Goal: Transaction & Acquisition: Purchase product/service

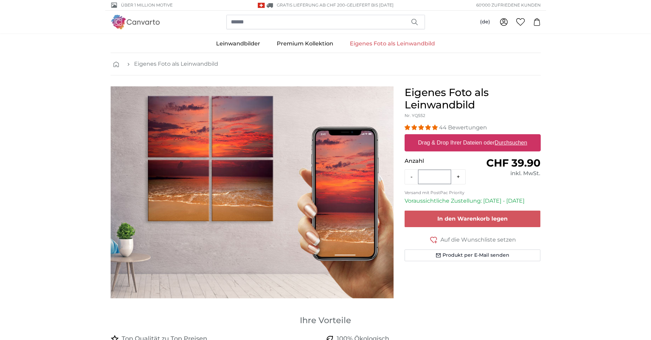
scroll to position [35, 0]
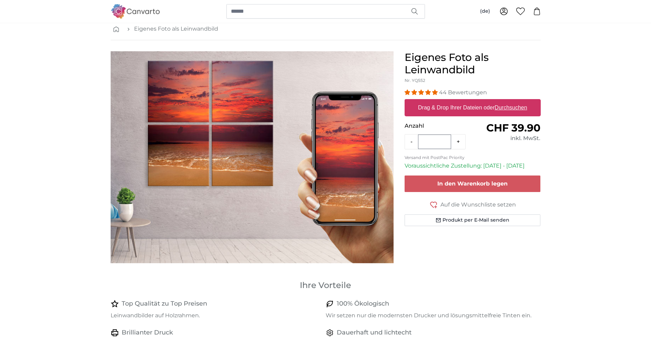
click at [514, 107] on u "Durchsuchen" at bounding box center [510, 108] width 32 height 6
click at [514, 101] on input "Drag & Drop Ihrer Dateien oder Durchsuchen" at bounding box center [472, 100] width 136 height 2
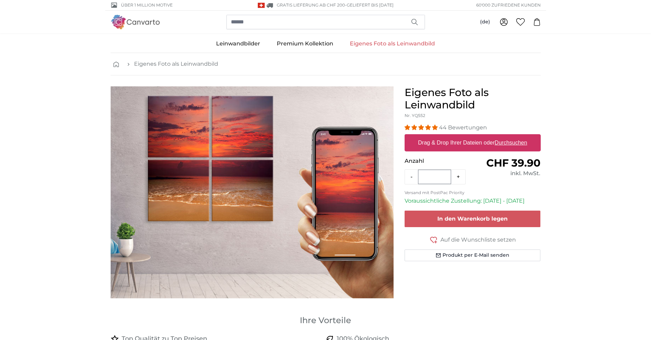
click at [379, 40] on link "Eigenes Foto als Leinwandbild" at bounding box center [392, 44] width 102 height 18
click at [259, 229] on img "1 of 1" at bounding box center [252, 192] width 283 height 212
click at [168, 66] on link "Eigenes Foto als Leinwandbild" at bounding box center [176, 64] width 84 height 8
click at [119, 66] on span "breadcrumbs" at bounding box center [118, 64] width 10 height 7
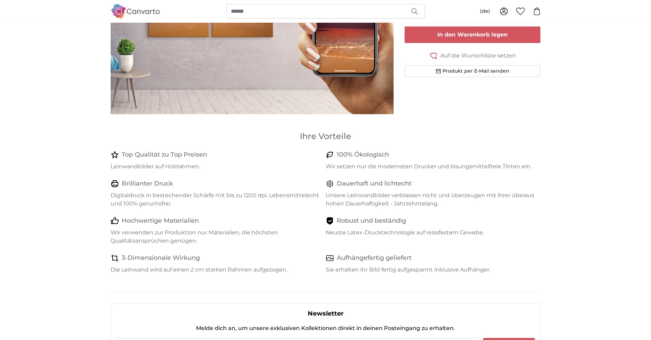
scroll to position [11, 0]
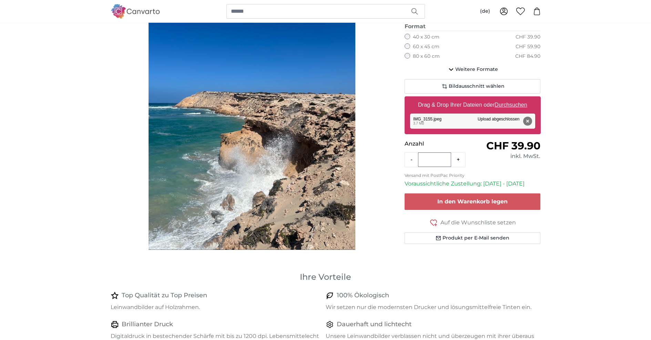
scroll to position [17, 0]
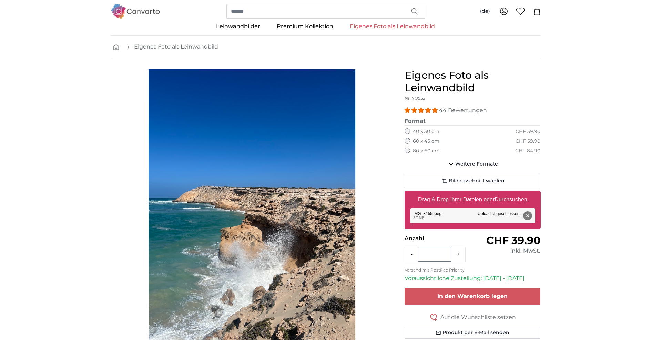
click at [411, 142] on div "60 x 45 cm CHF 59.90" at bounding box center [472, 141] width 136 height 7
click at [485, 161] on span "Weitere Formate" at bounding box center [476, 164] width 43 height 7
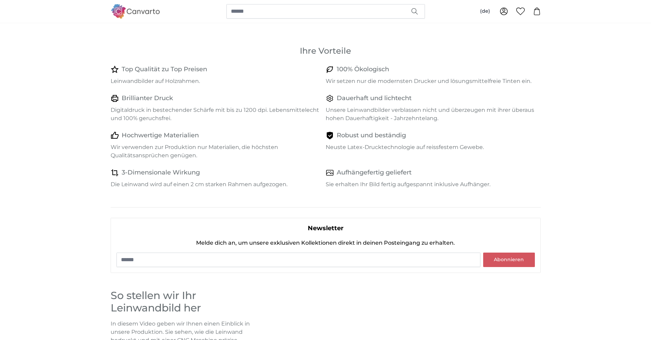
scroll to position [1223, 0]
